Goal: Information Seeking & Learning: Compare options

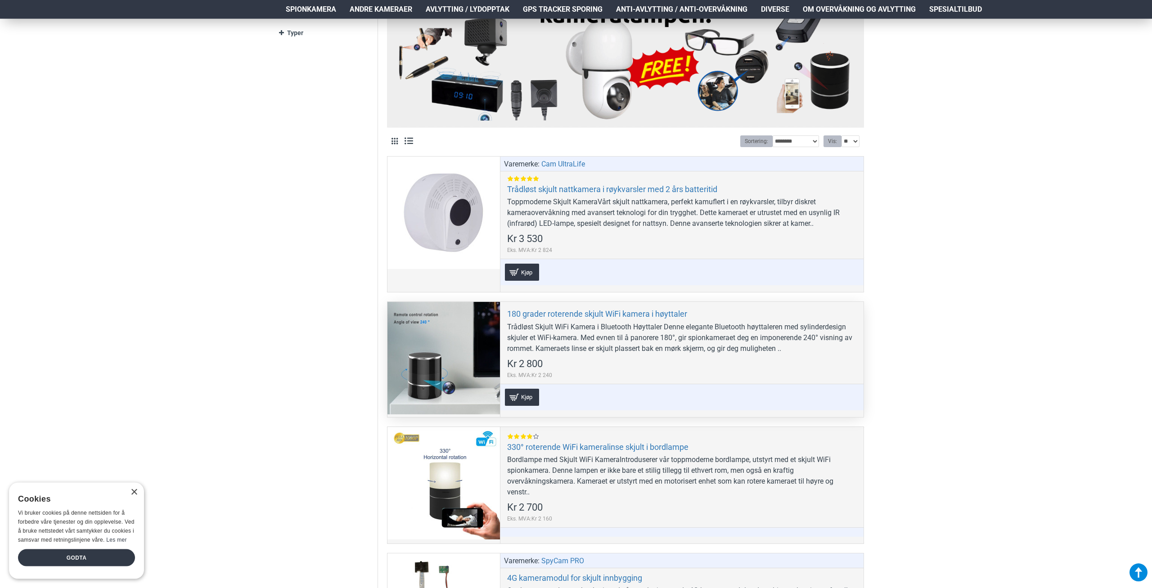
scroll to position [352, 0]
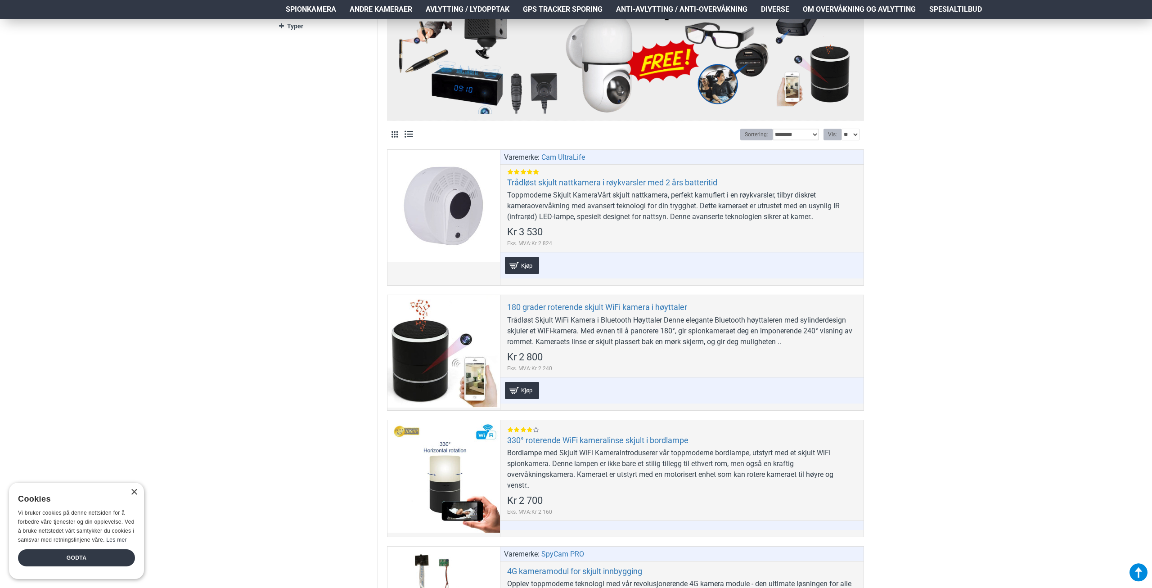
click at [773, 129] on select "**********" at bounding box center [796, 135] width 46 height 12
select select "**********"
click option "**********" at bounding box center [0, 0] width 0 height 0
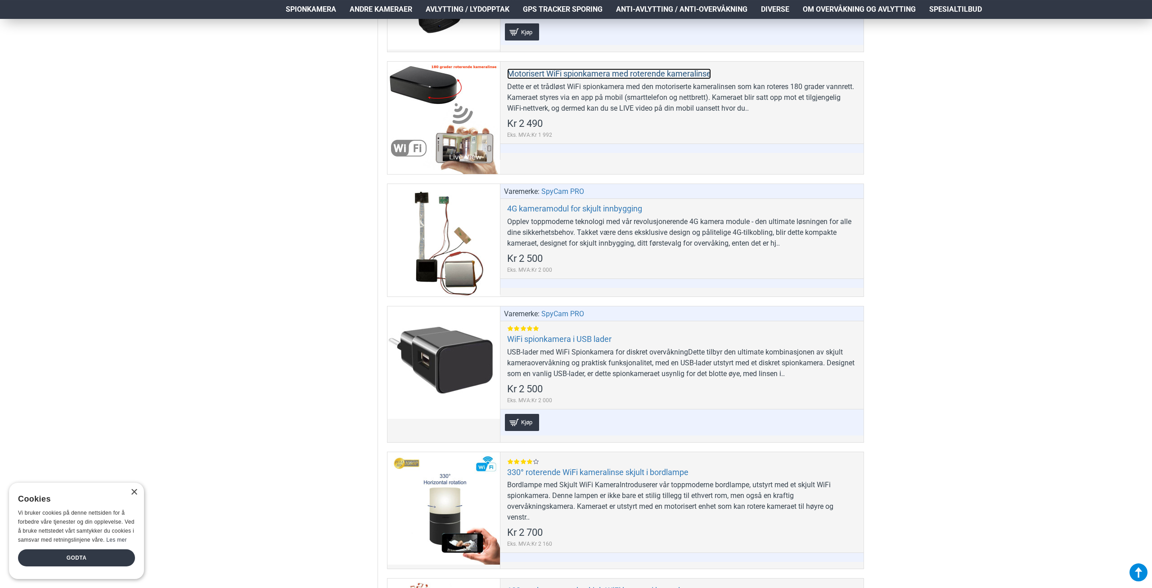
scroll to position [3090, 0]
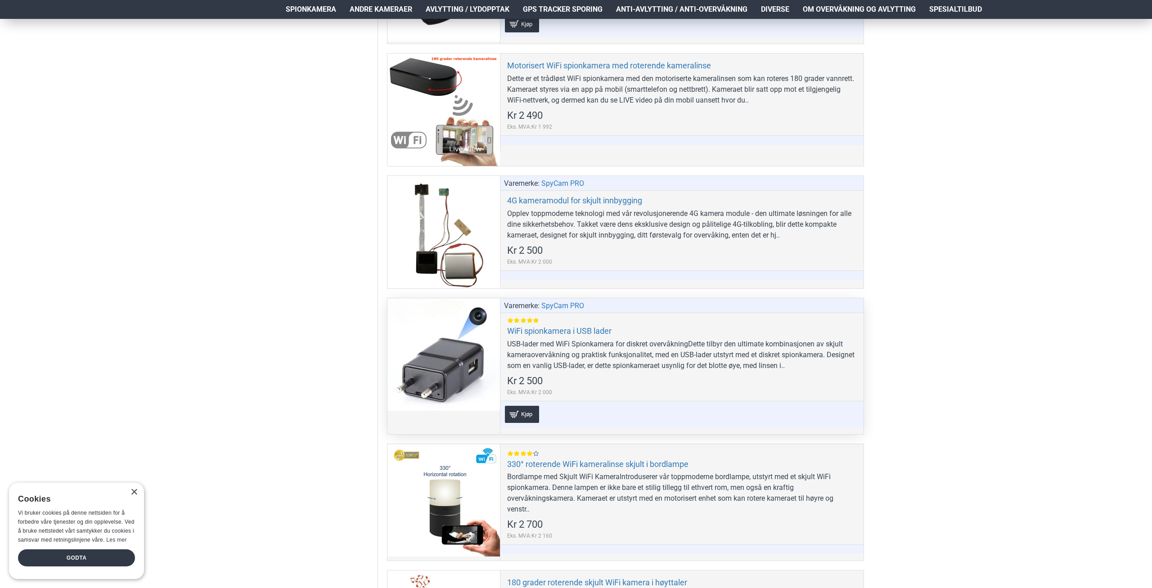
click at [428, 362] on div at bounding box center [443, 354] width 112 height 112
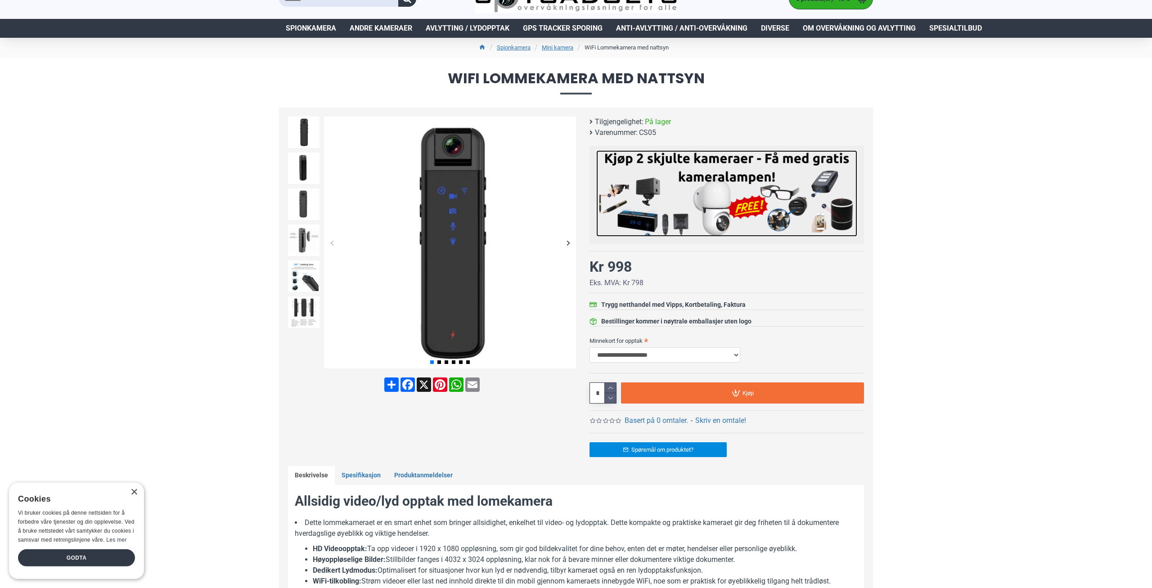
scroll to position [6, 0]
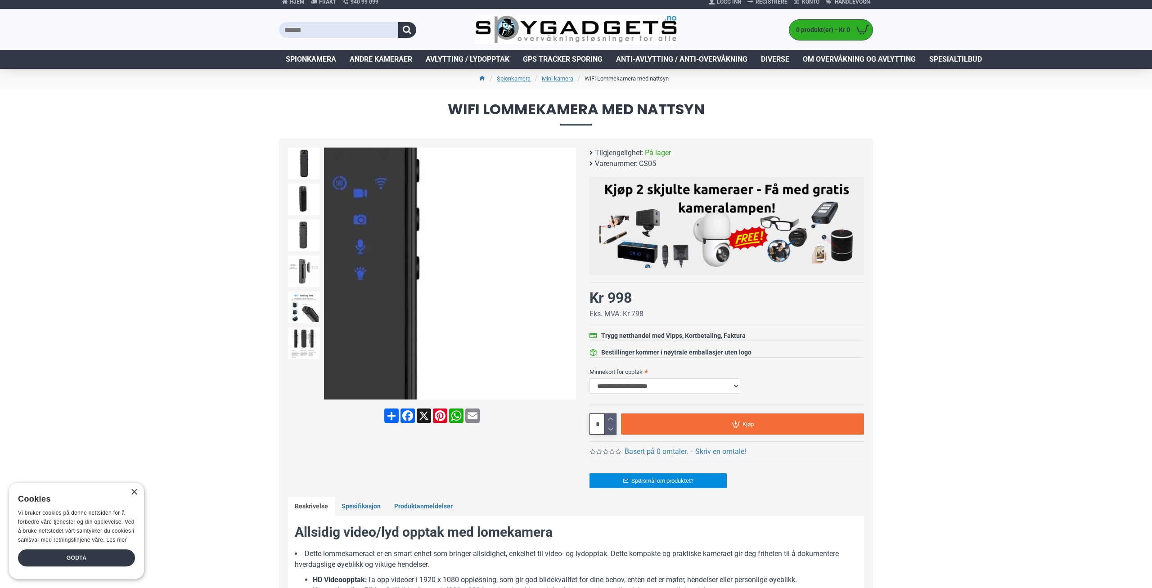
click at [571, 271] on div "Next slide" at bounding box center [568, 274] width 16 height 16
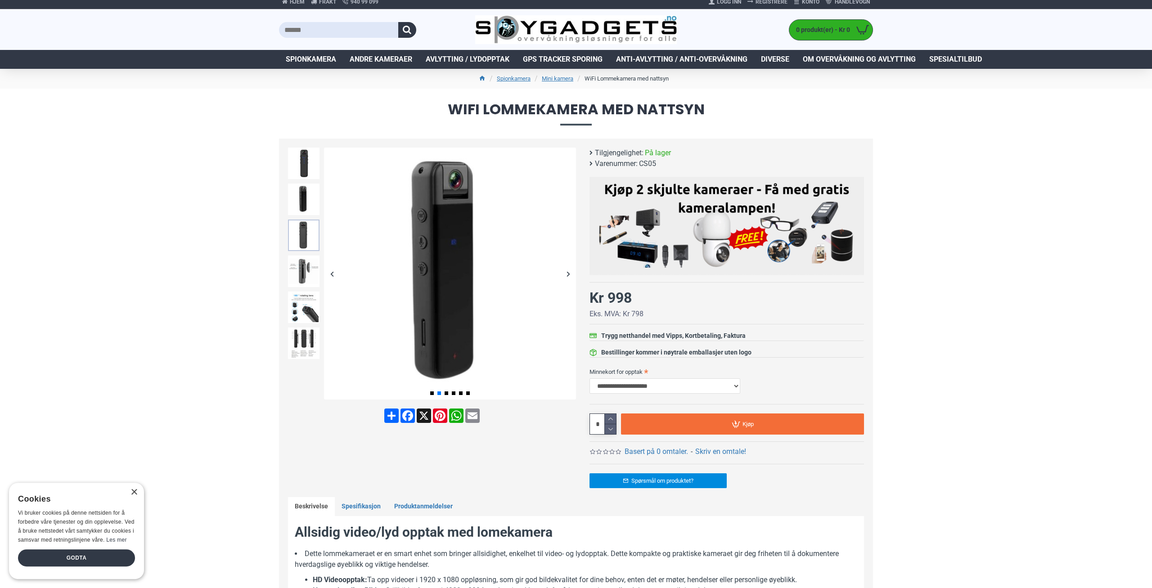
click at [305, 248] on img at bounding box center [303, 235] width 31 height 31
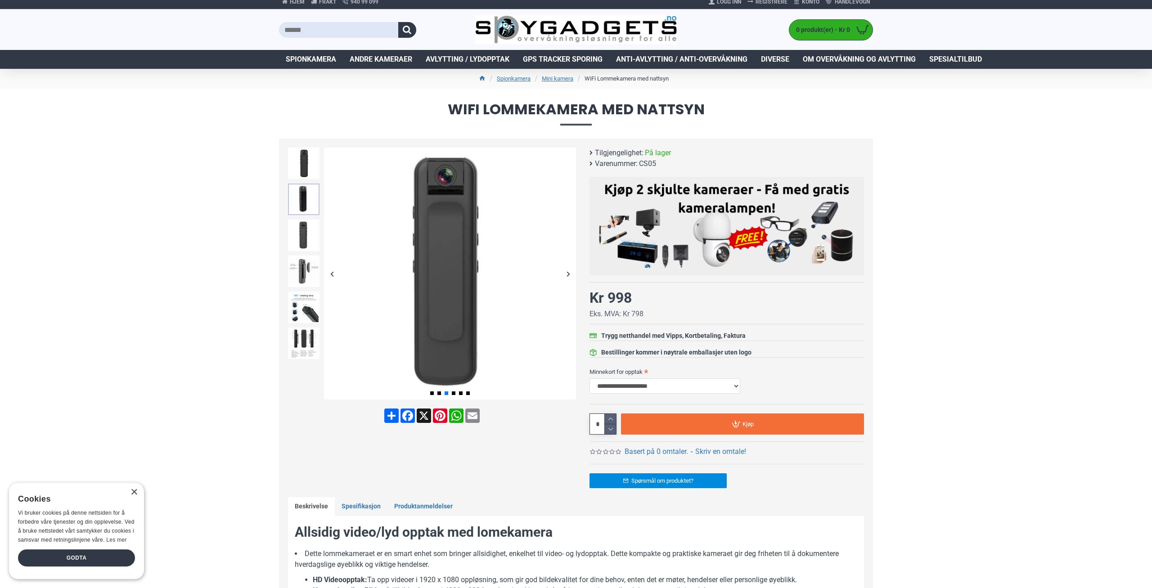
click at [312, 199] on img at bounding box center [303, 199] width 31 height 31
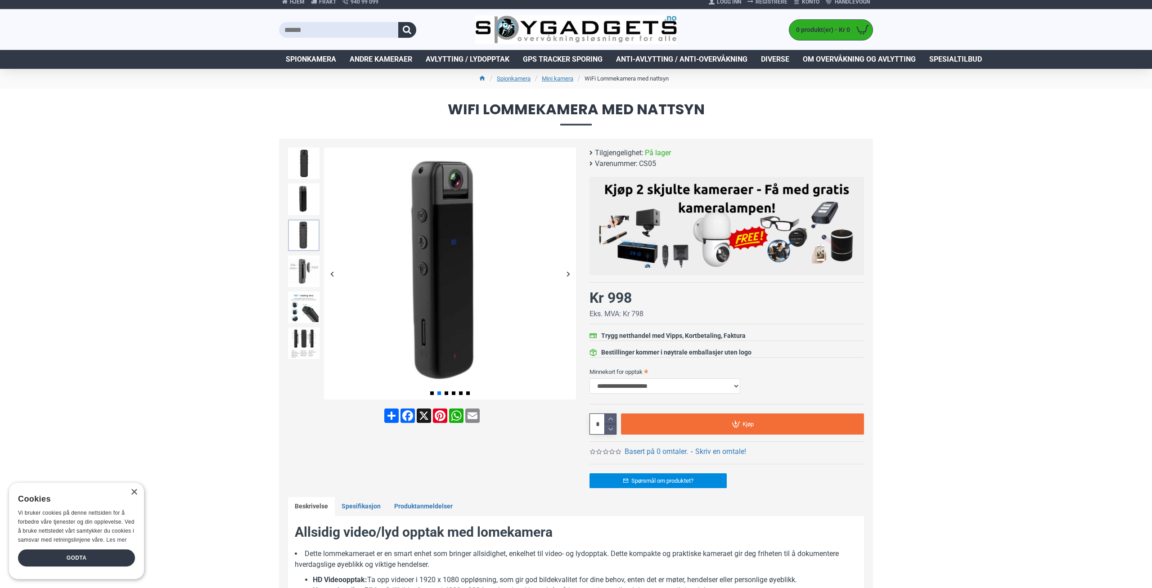
click at [311, 228] on img at bounding box center [303, 235] width 31 height 31
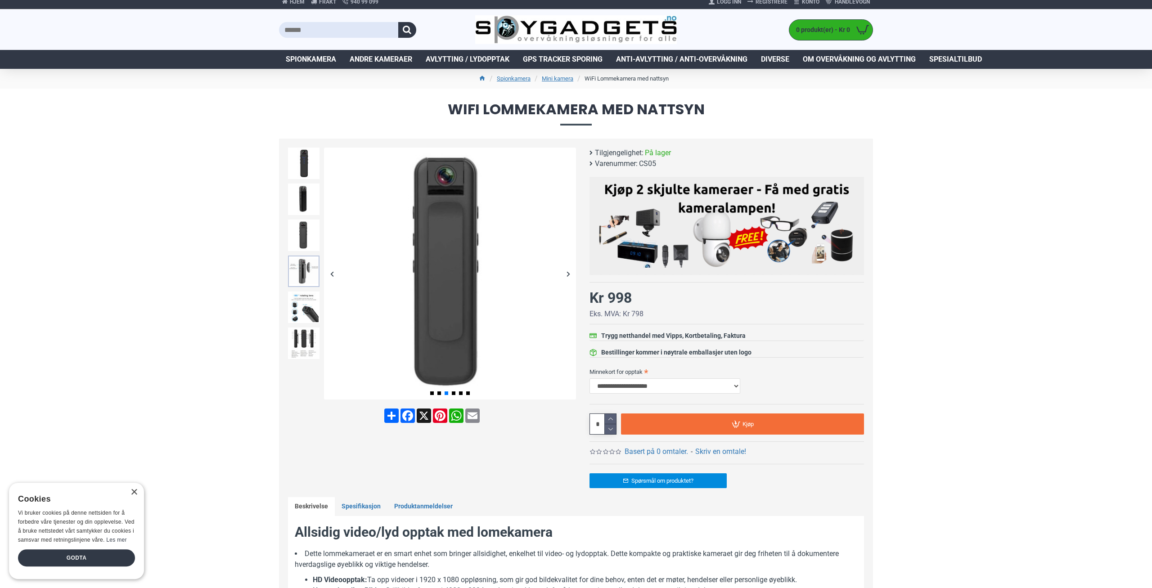
click at [310, 263] on img at bounding box center [303, 271] width 31 height 31
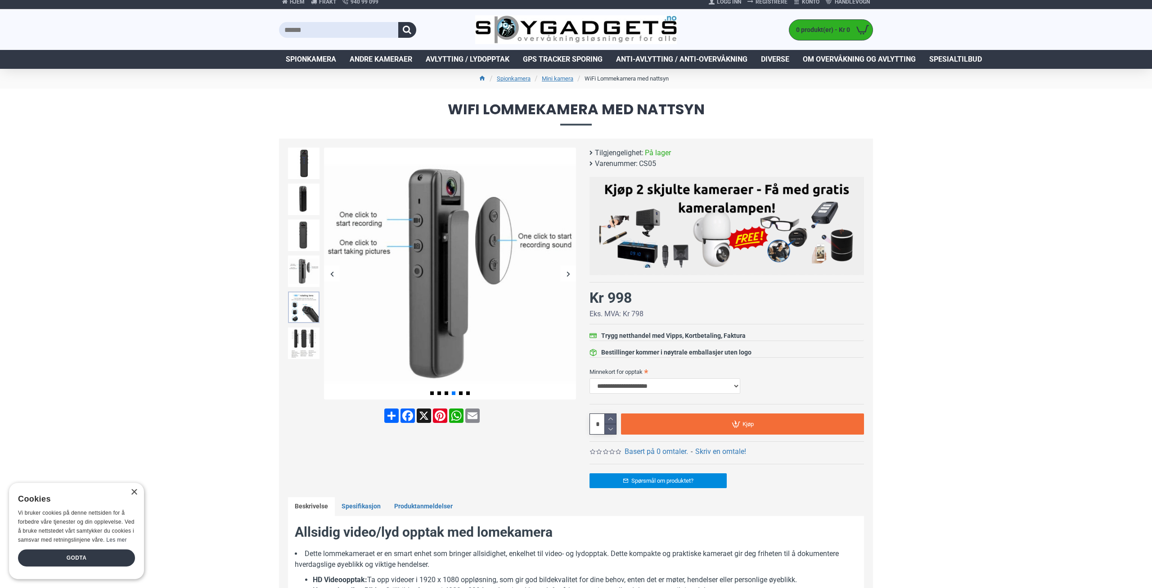
click at [315, 305] on img at bounding box center [303, 307] width 31 height 31
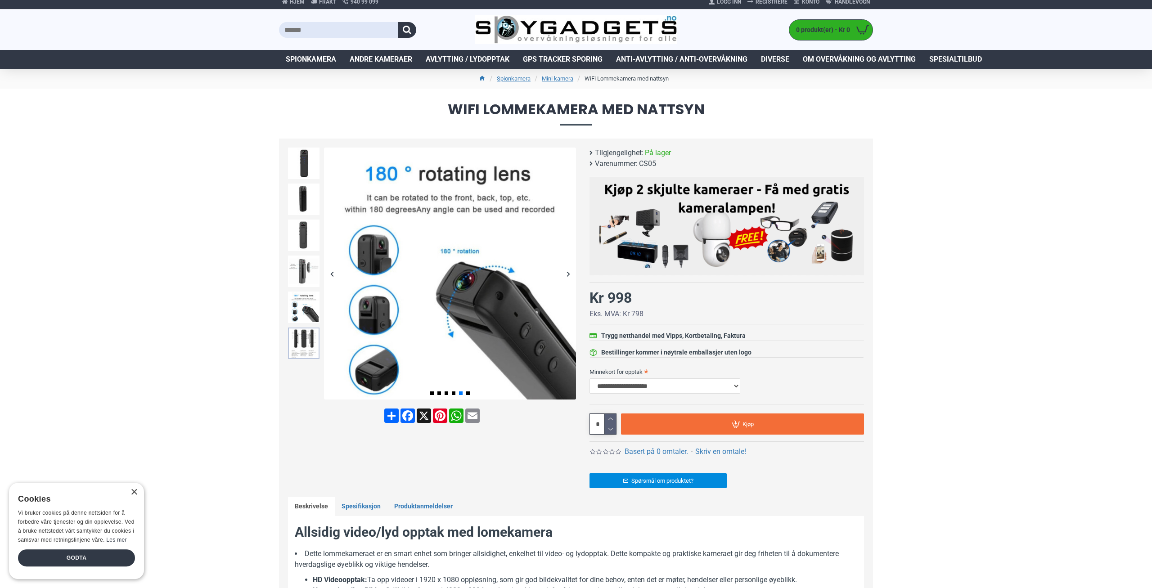
click at [304, 336] on img at bounding box center [303, 343] width 31 height 31
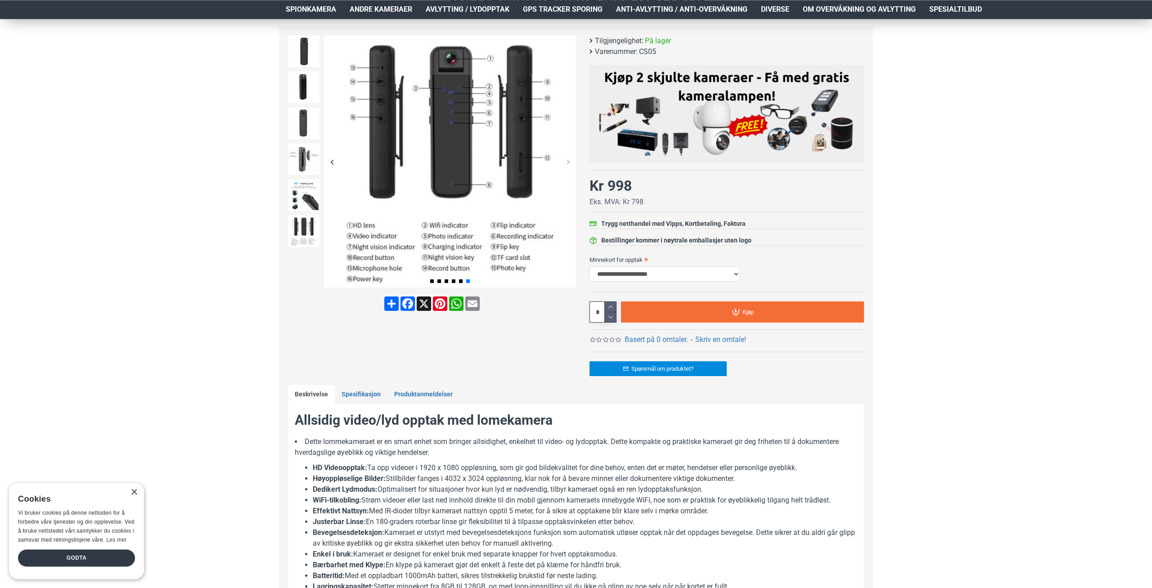
scroll to position [129, 0]
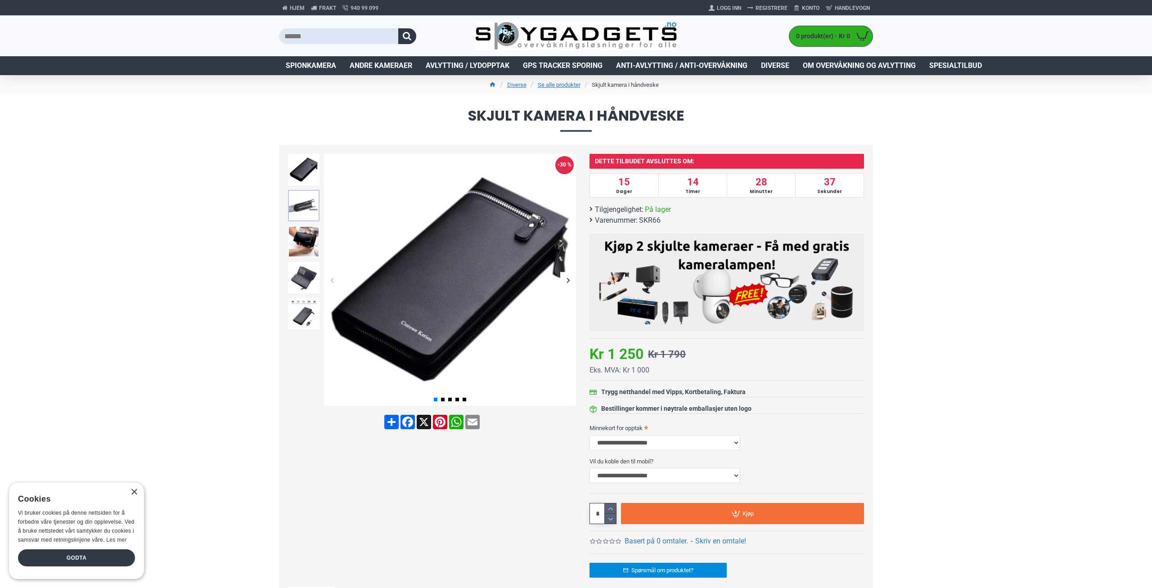
click at [297, 207] on img at bounding box center [303, 205] width 31 height 31
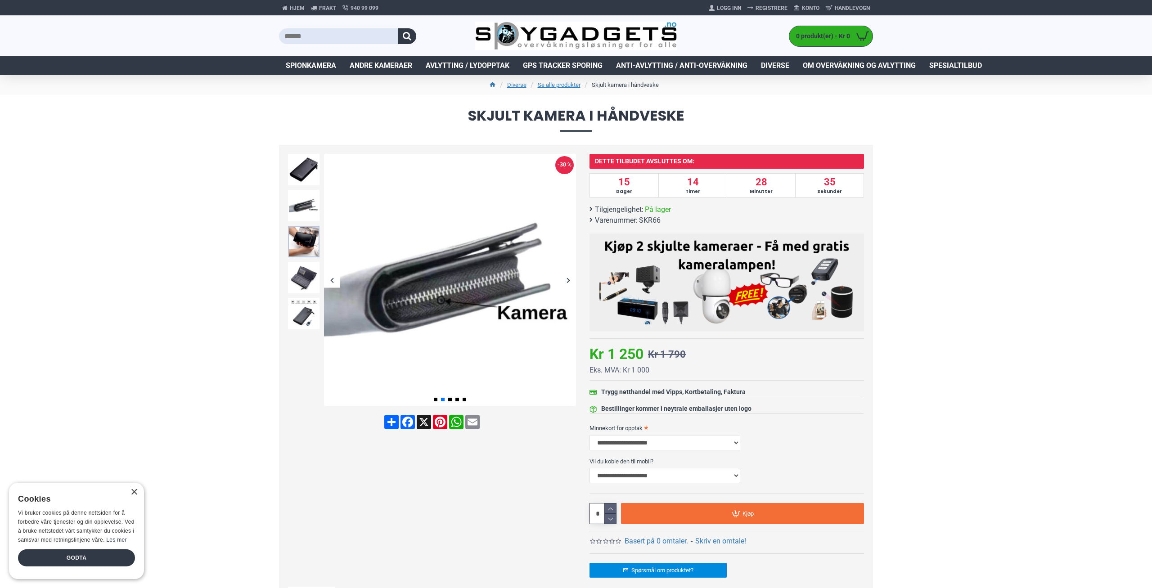
click at [295, 243] on img at bounding box center [303, 241] width 31 height 31
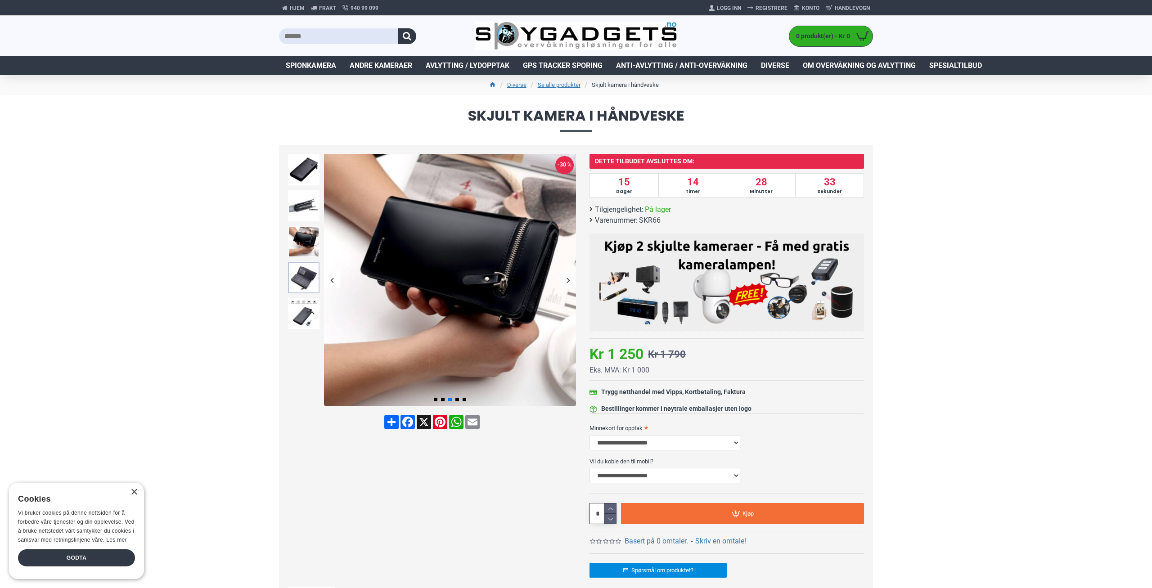
click at [307, 276] on img at bounding box center [303, 277] width 31 height 31
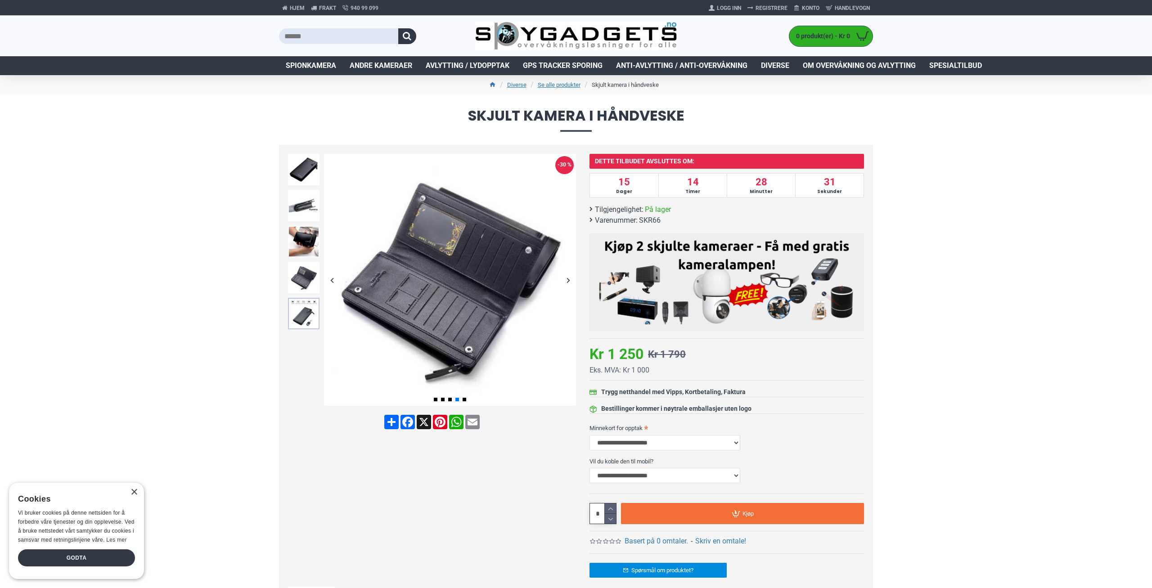
click at [306, 309] on img at bounding box center [303, 313] width 31 height 31
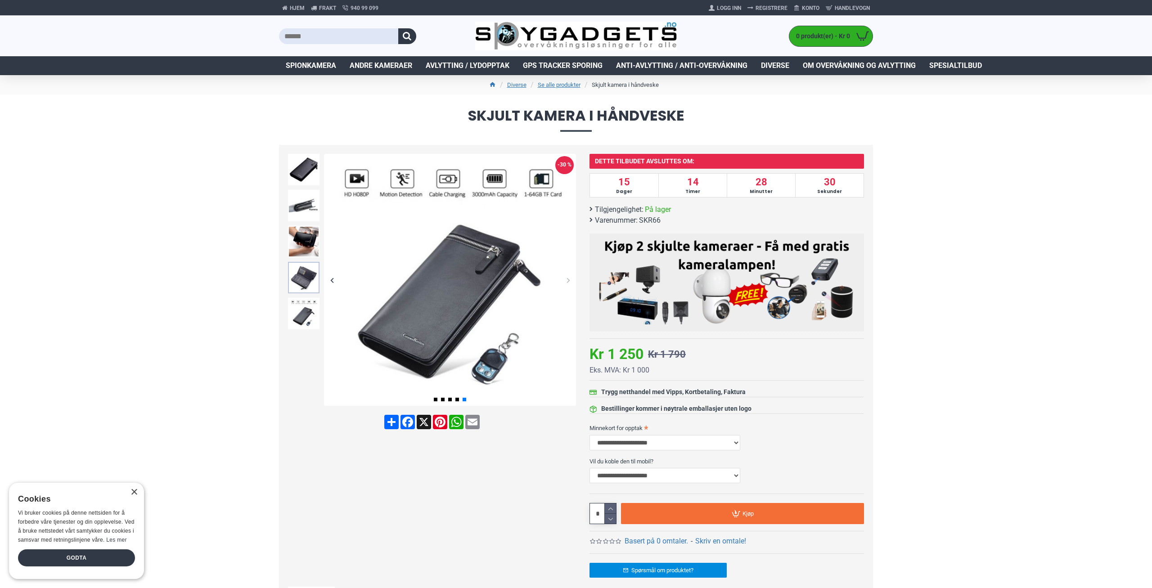
click at [309, 275] on img at bounding box center [303, 277] width 31 height 31
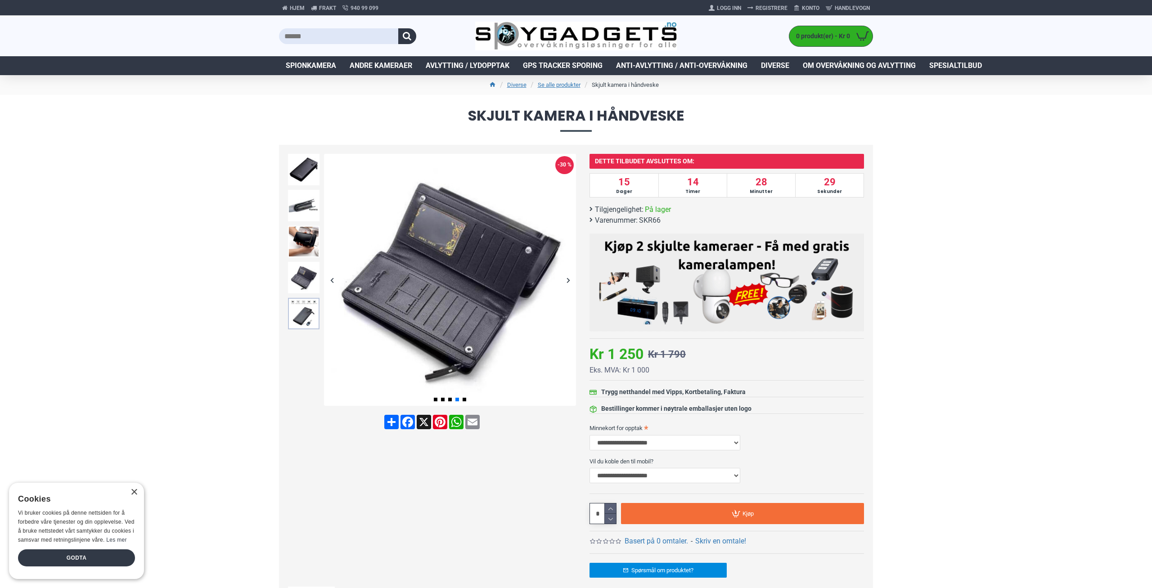
click at [307, 314] on img at bounding box center [303, 313] width 31 height 31
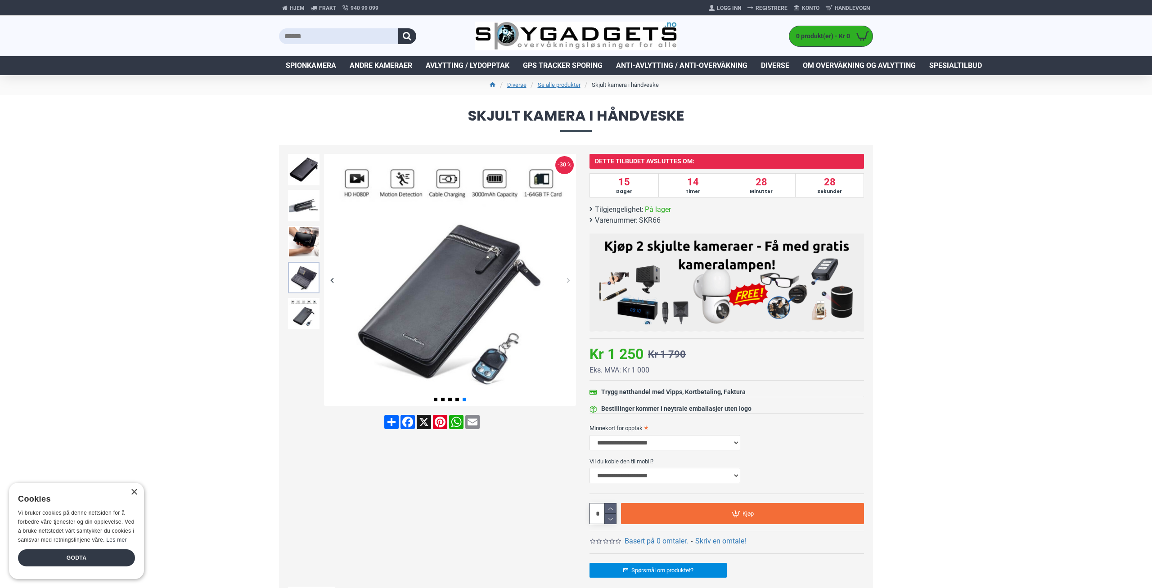
click at [307, 283] on img at bounding box center [303, 277] width 31 height 31
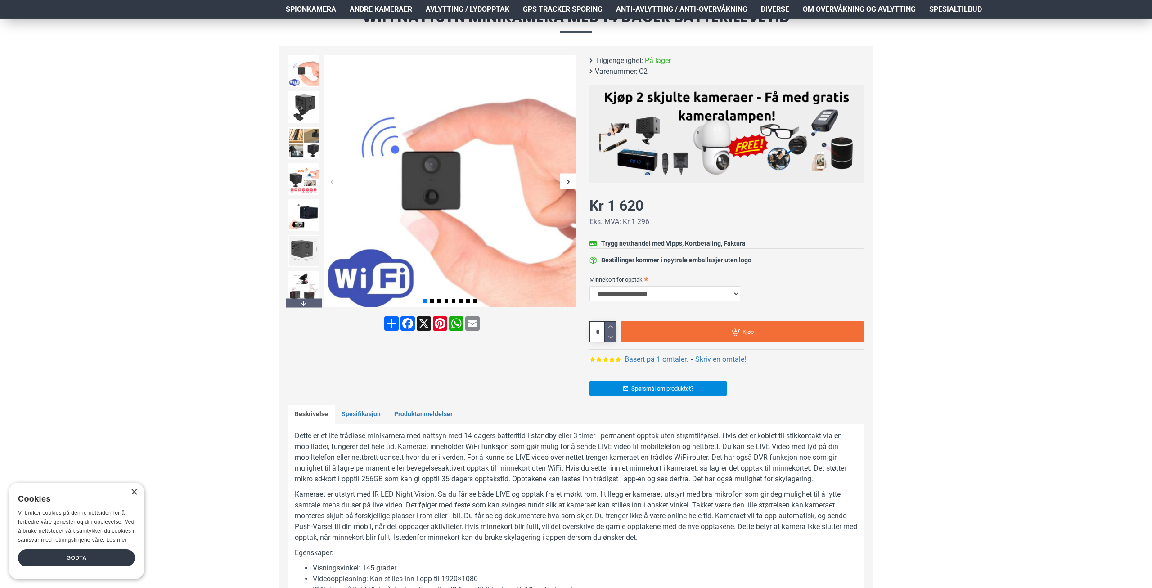
scroll to position [122, 0]
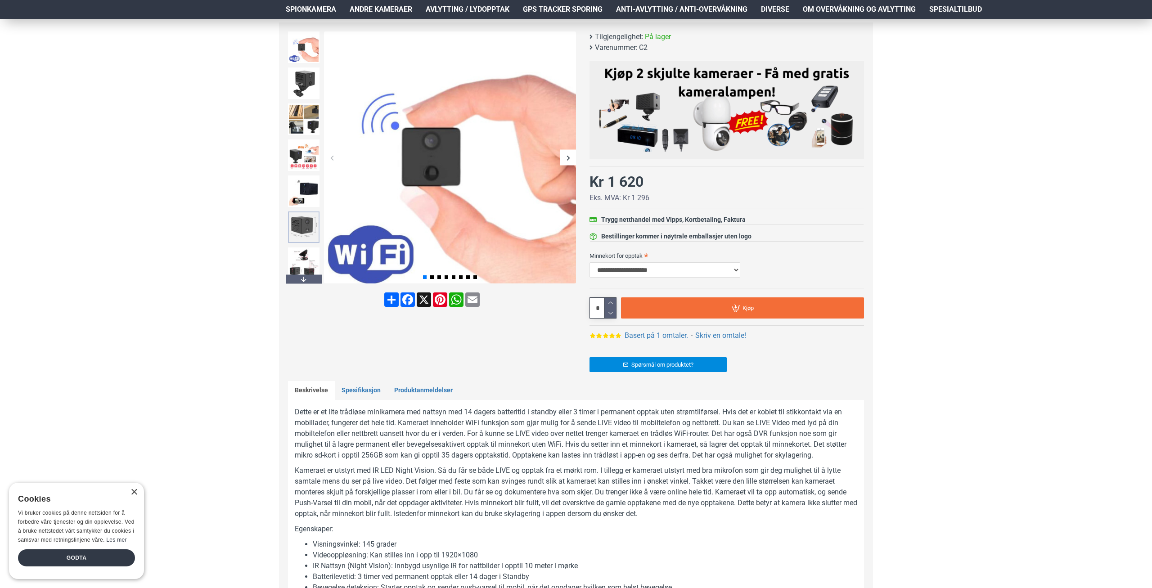
click at [295, 224] on img at bounding box center [303, 226] width 31 height 31
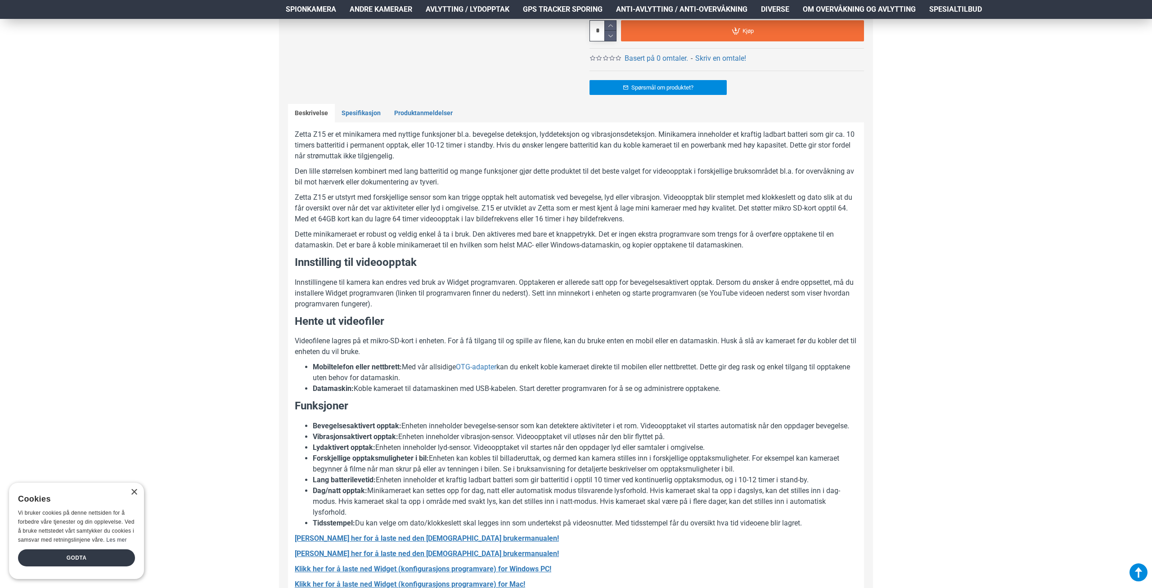
scroll to position [490, 0]
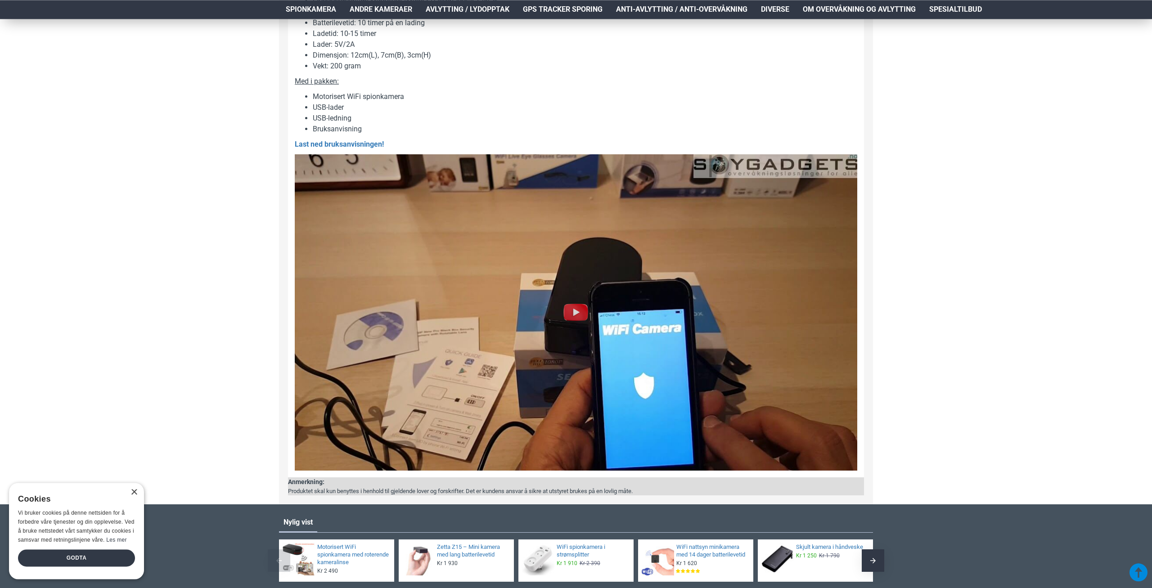
scroll to position [746, 0]
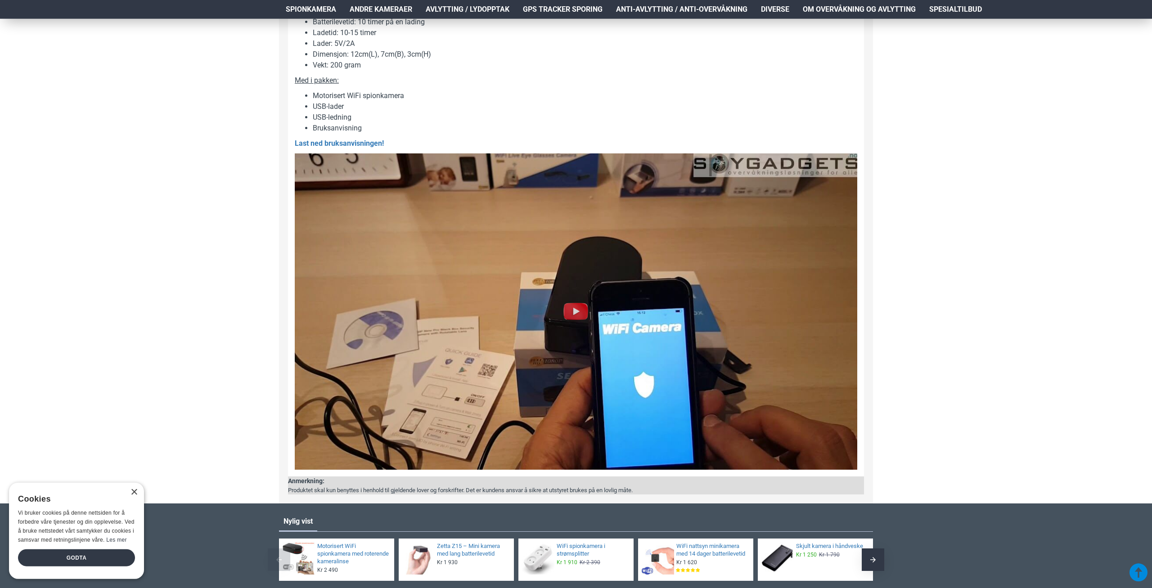
click at [582, 325] on img at bounding box center [576, 311] width 29 height 29
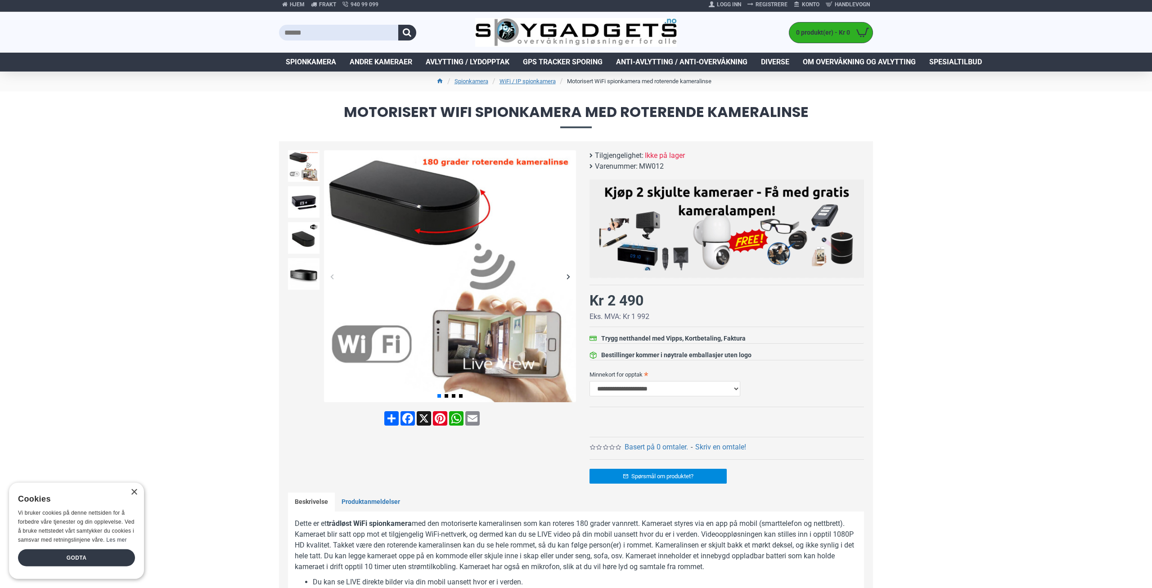
scroll to position [0, 0]
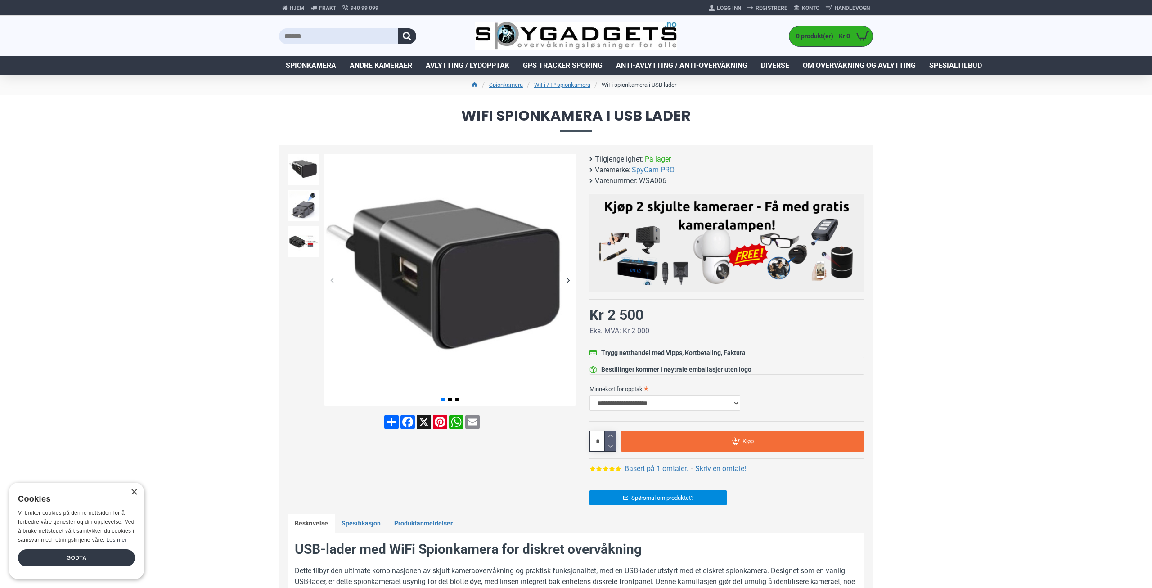
click at [571, 279] on div "Next slide" at bounding box center [568, 280] width 16 height 16
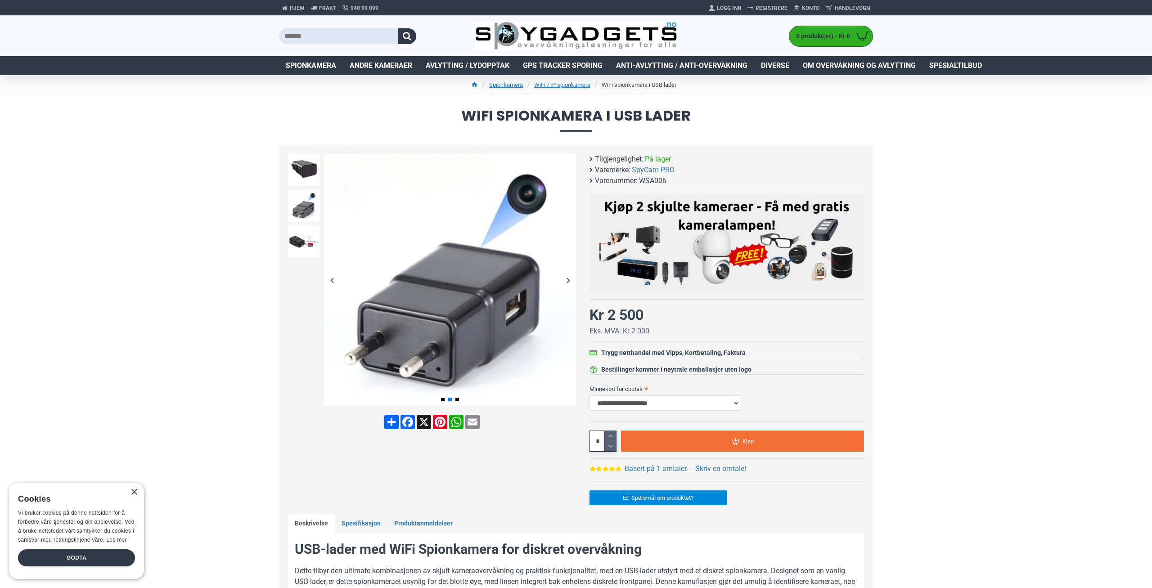
click at [570, 279] on div "Next slide" at bounding box center [568, 280] width 16 height 16
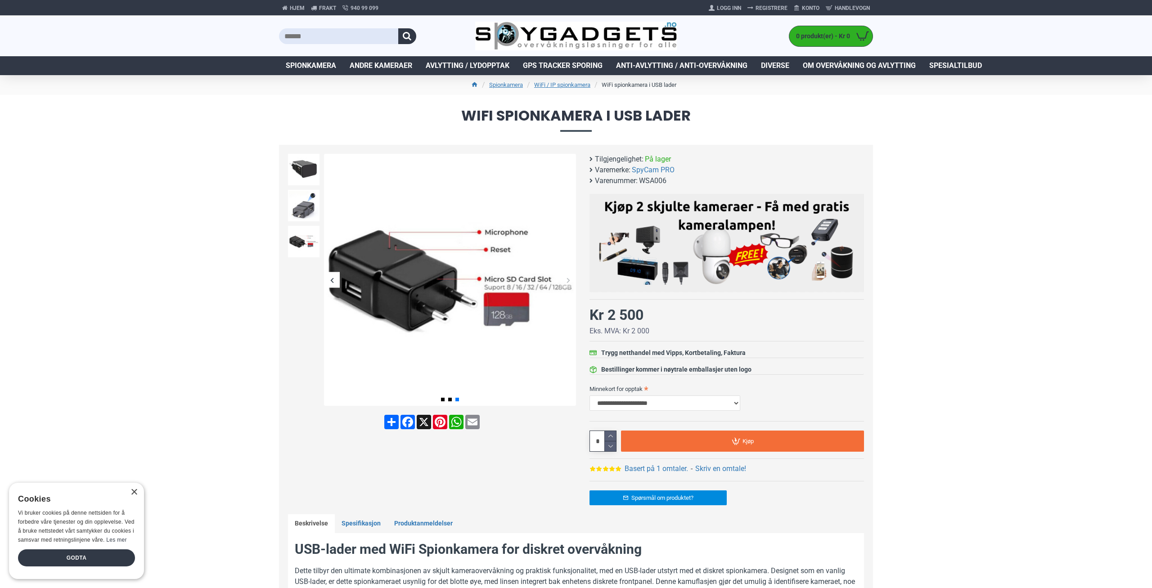
click at [564, 279] on div "Next slide" at bounding box center [568, 280] width 16 height 16
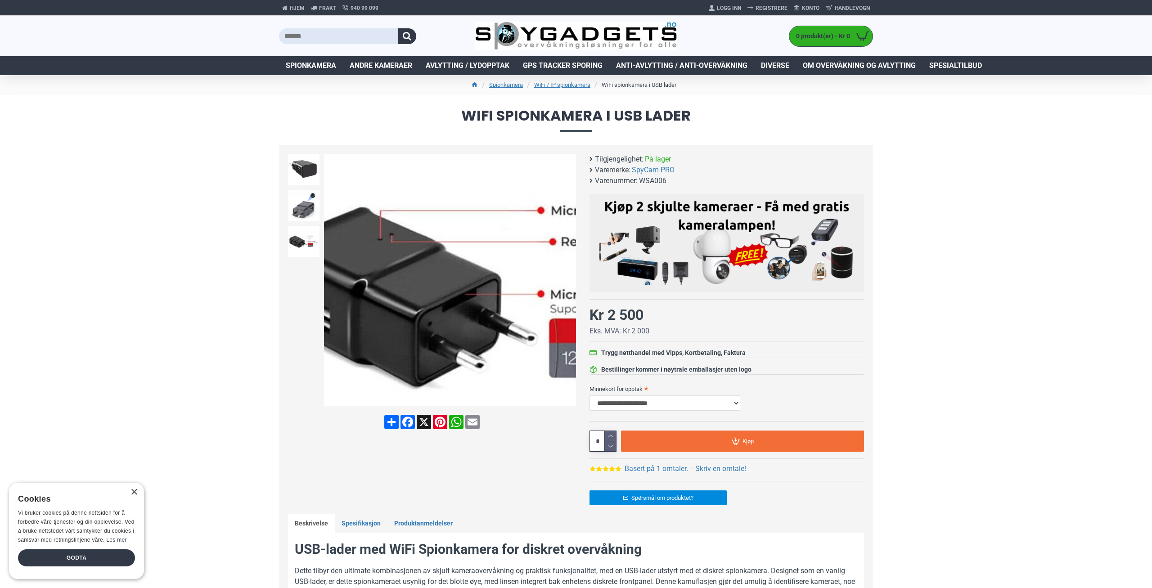
click at [401, 255] on img at bounding box center [450, 280] width 252 height 252
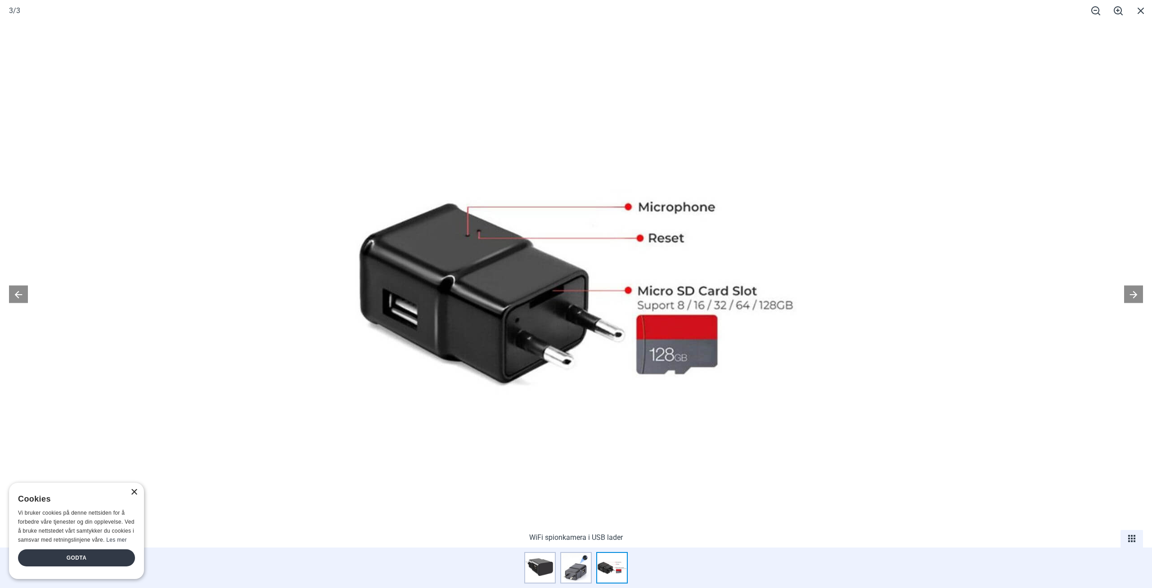
click at [135, 492] on div "×" at bounding box center [133, 492] width 7 height 7
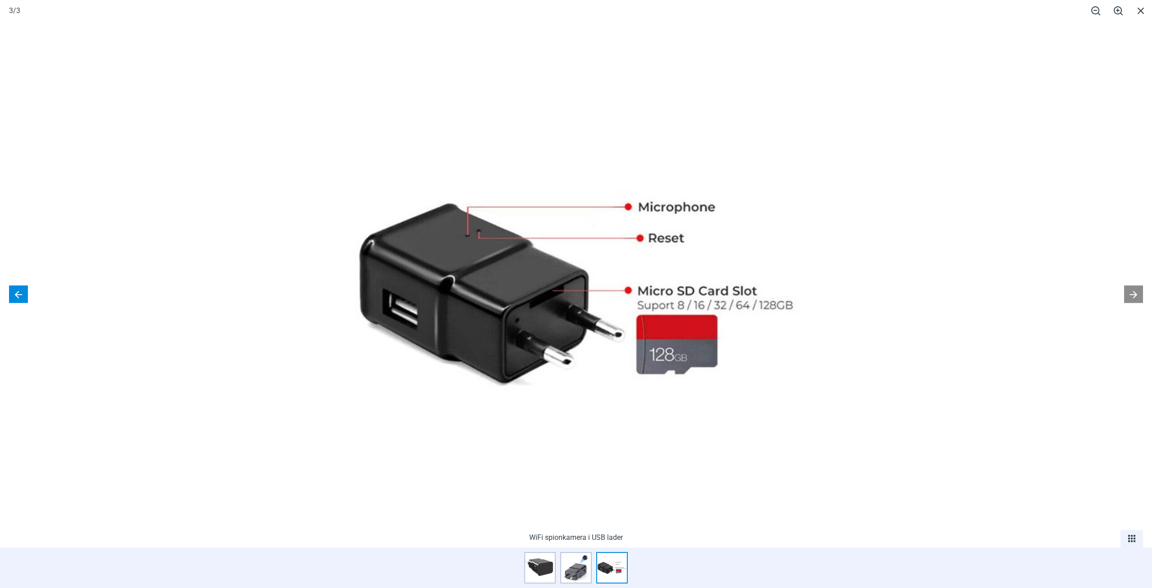
click at [22, 296] on button at bounding box center [18, 294] width 19 height 18
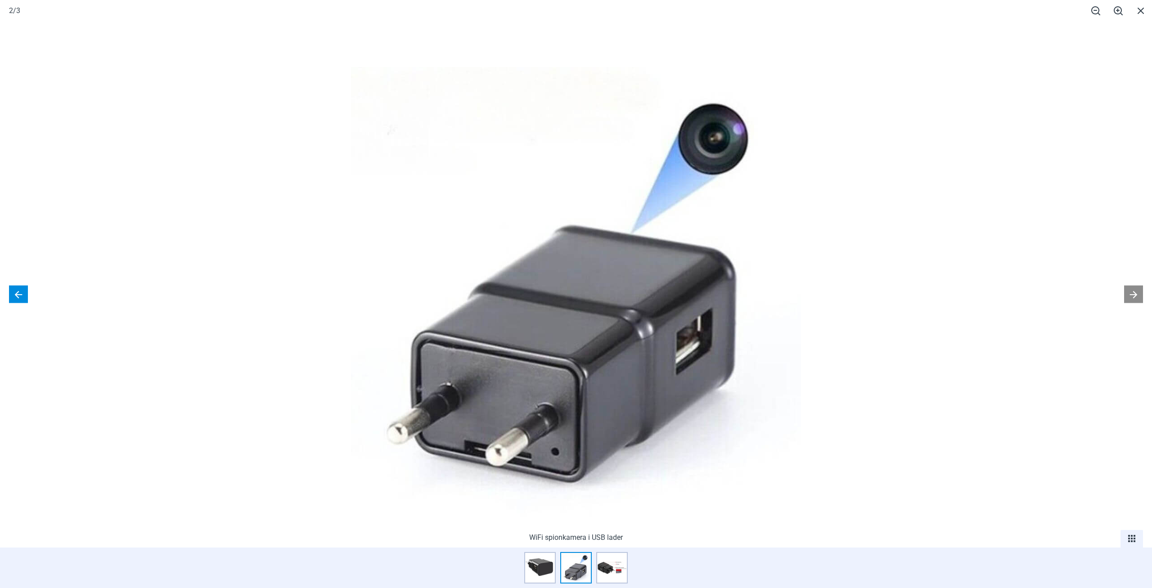
click at [22, 296] on button at bounding box center [18, 294] width 19 height 18
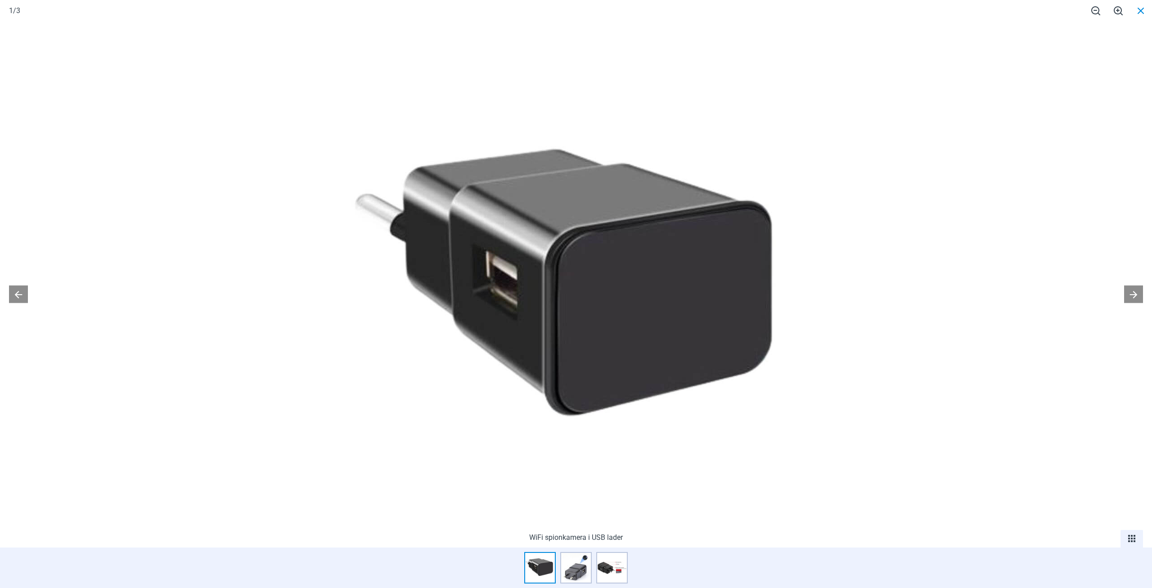
click at [1134, 14] on span at bounding box center [1140, 10] width 22 height 21
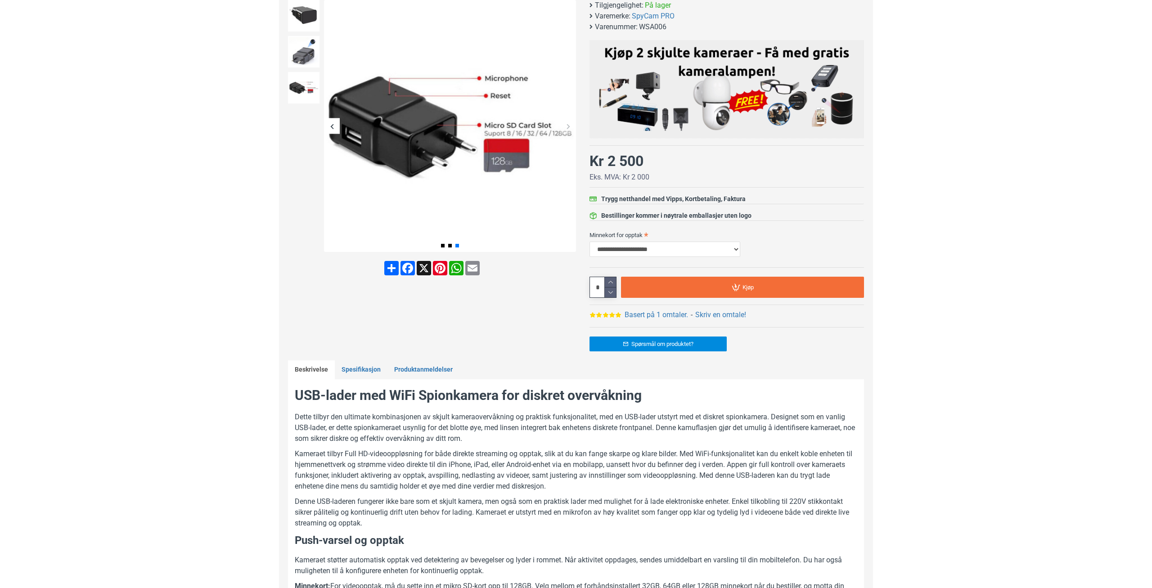
scroll to position [60, 0]
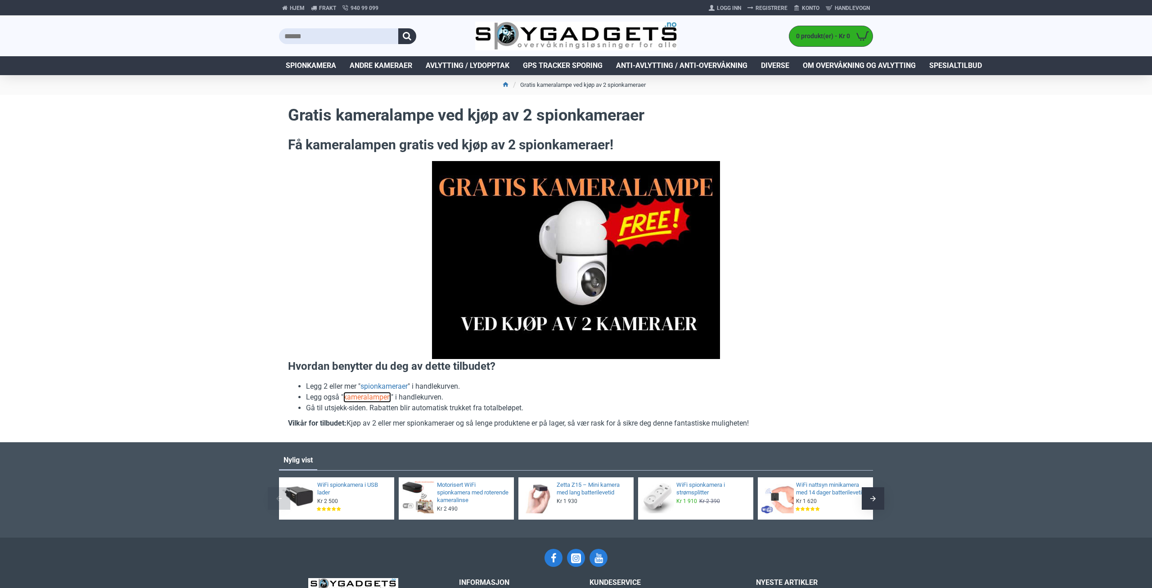
click at [374, 400] on link "kameralampen" at bounding box center [367, 397] width 48 height 11
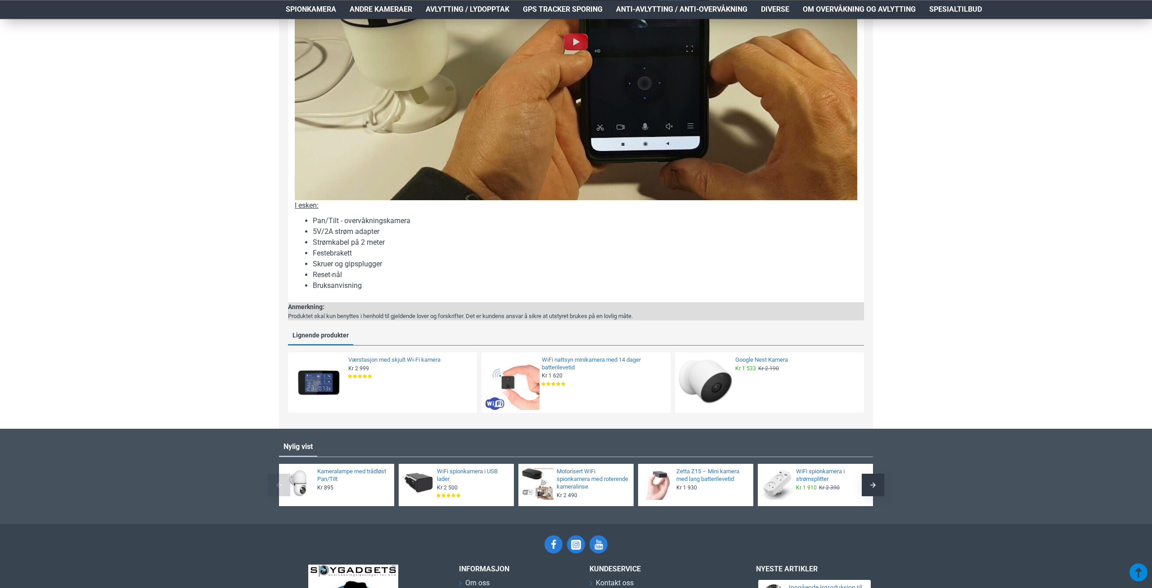
scroll to position [811, 0]
